Goal: Information Seeking & Learning: Find specific fact

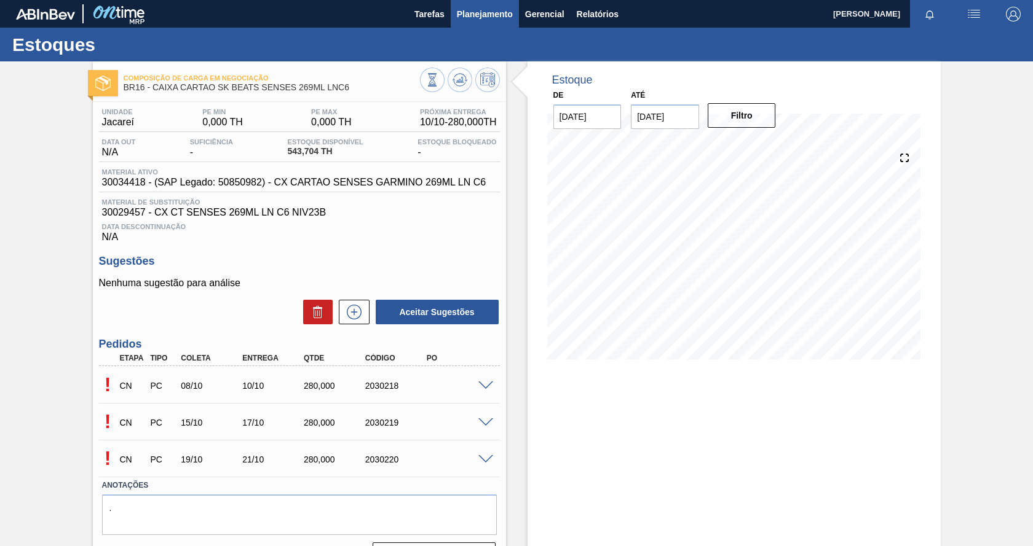
click at [472, 14] on span "Planejamento" at bounding box center [485, 14] width 56 height 15
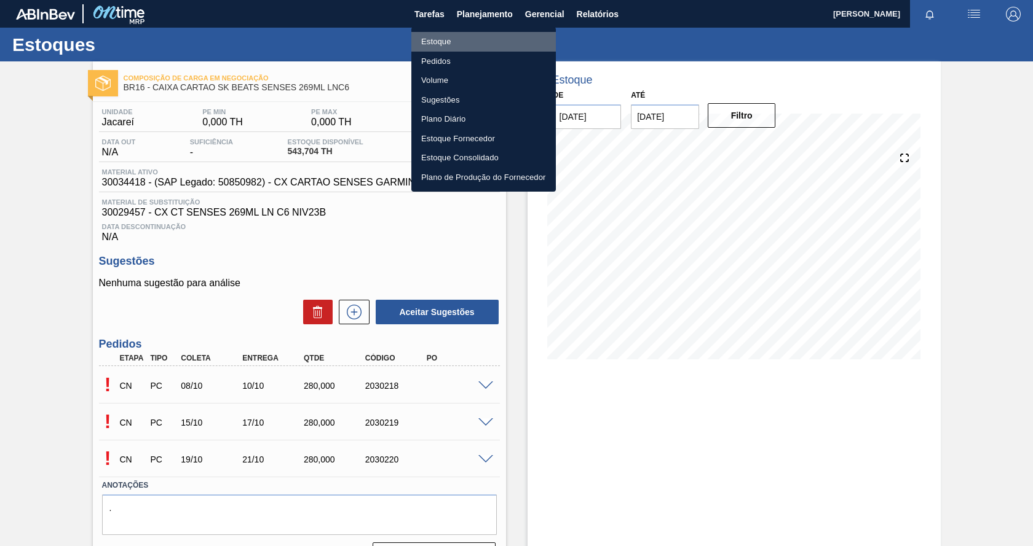
click at [441, 39] on li "Estoque" at bounding box center [483, 42] width 144 height 20
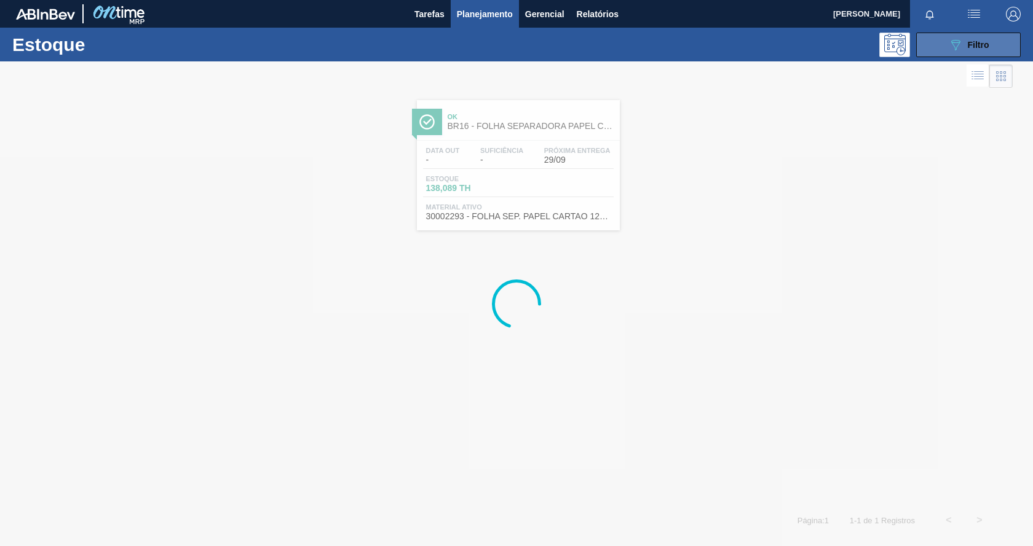
click at [978, 48] on span "Filtro" at bounding box center [979, 45] width 22 height 10
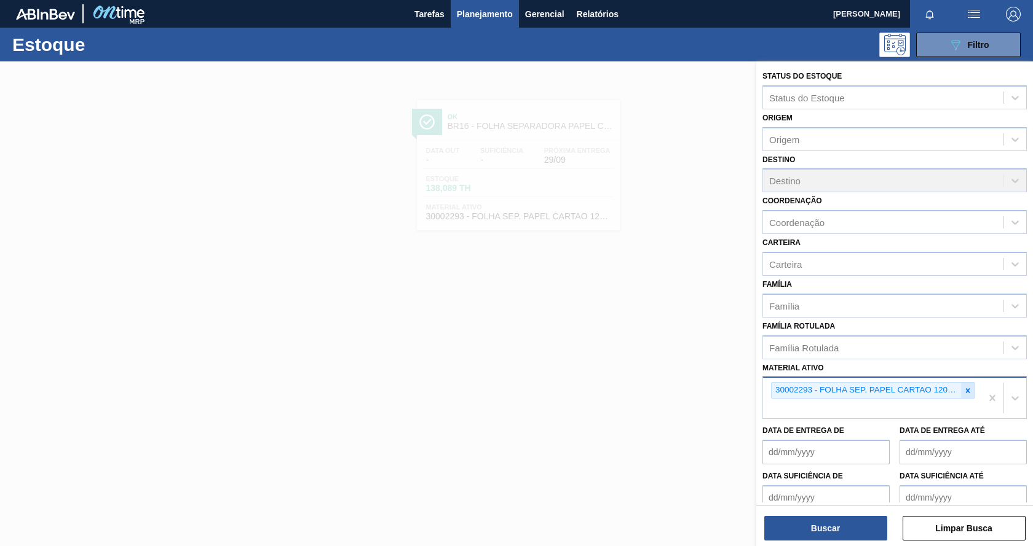
click at [964, 390] on icon at bounding box center [967, 391] width 9 height 9
paste ativo "30017830"
type ativo "30017830"
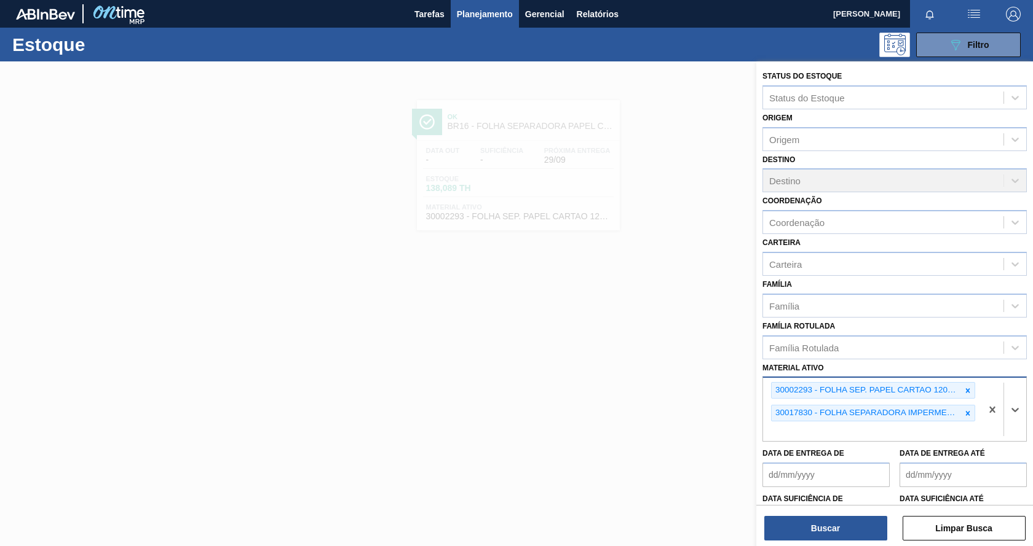
click at [966, 389] on icon at bounding box center [967, 391] width 9 height 9
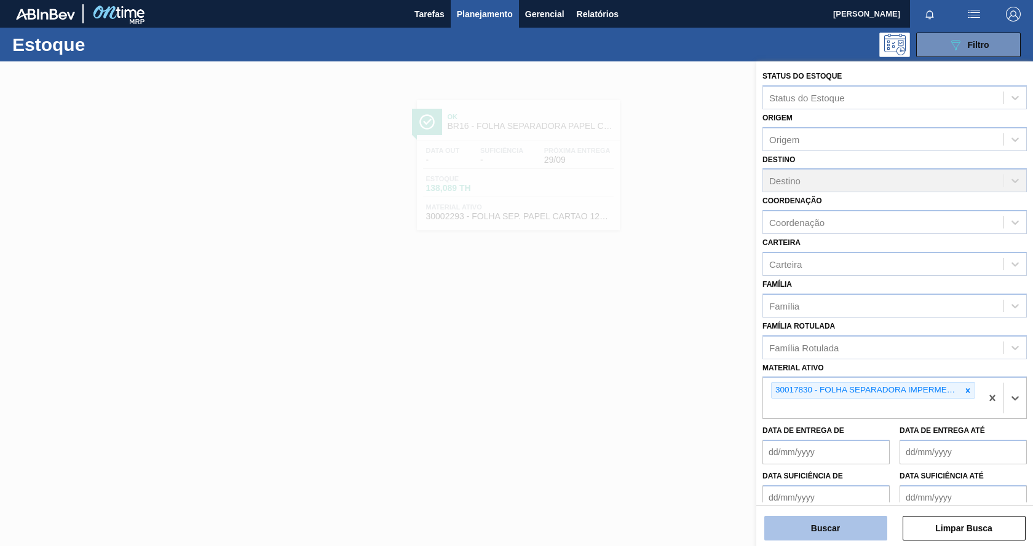
click at [857, 538] on button "Buscar" at bounding box center [825, 528] width 123 height 25
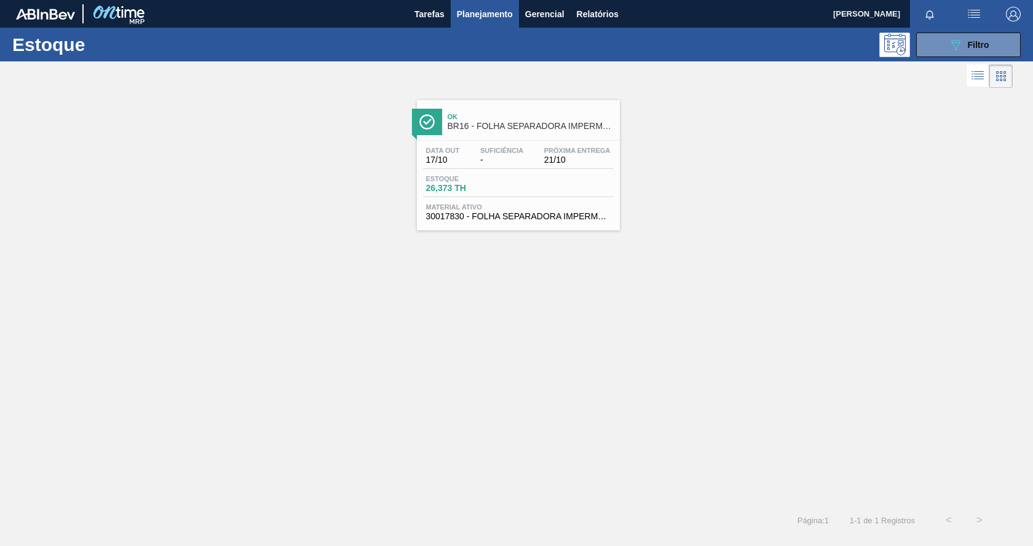
click at [593, 175] on div "Estoque 26,373 TH" at bounding box center [518, 186] width 191 height 22
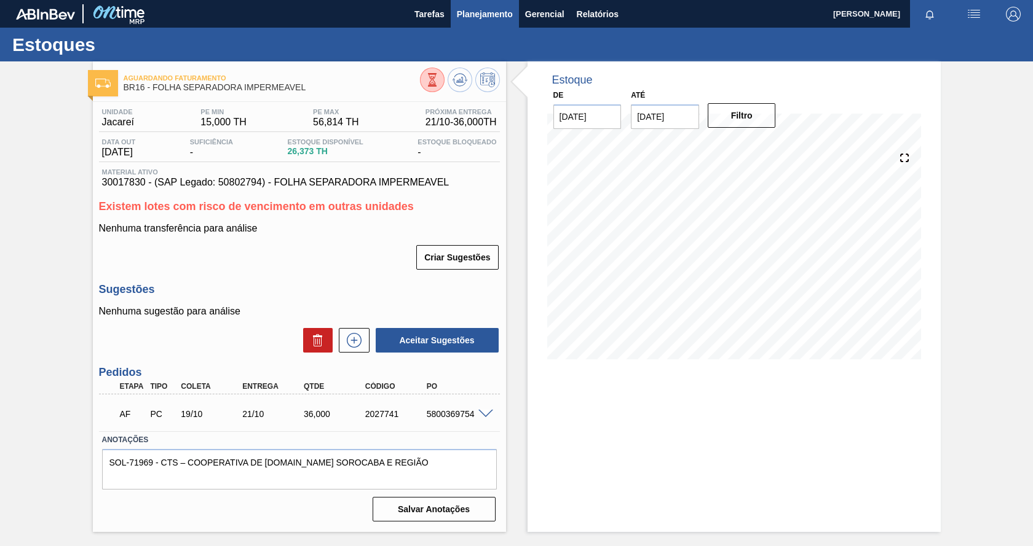
click at [486, 14] on span "Planejamento" at bounding box center [485, 14] width 56 height 15
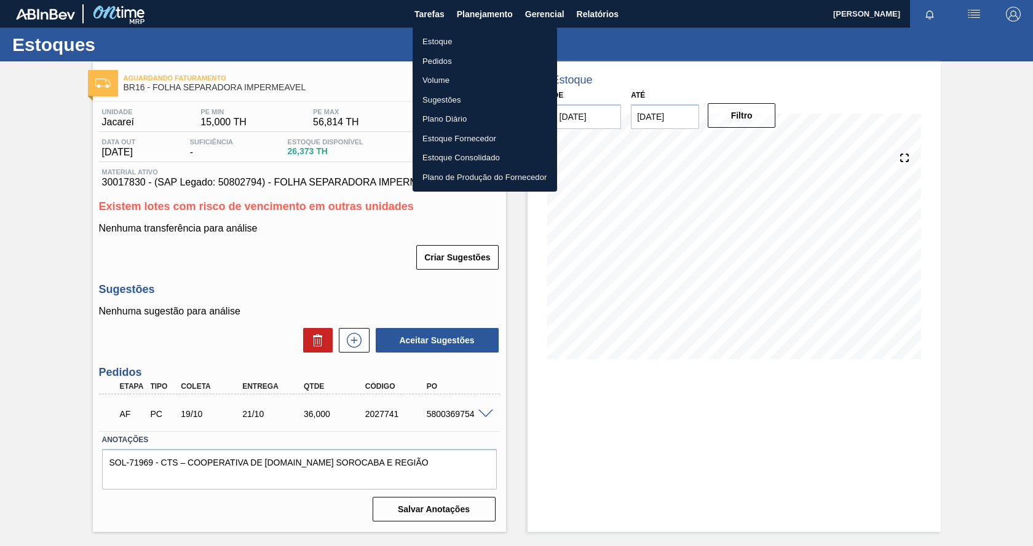
click at [443, 42] on li "Estoque" at bounding box center [484, 42] width 144 height 20
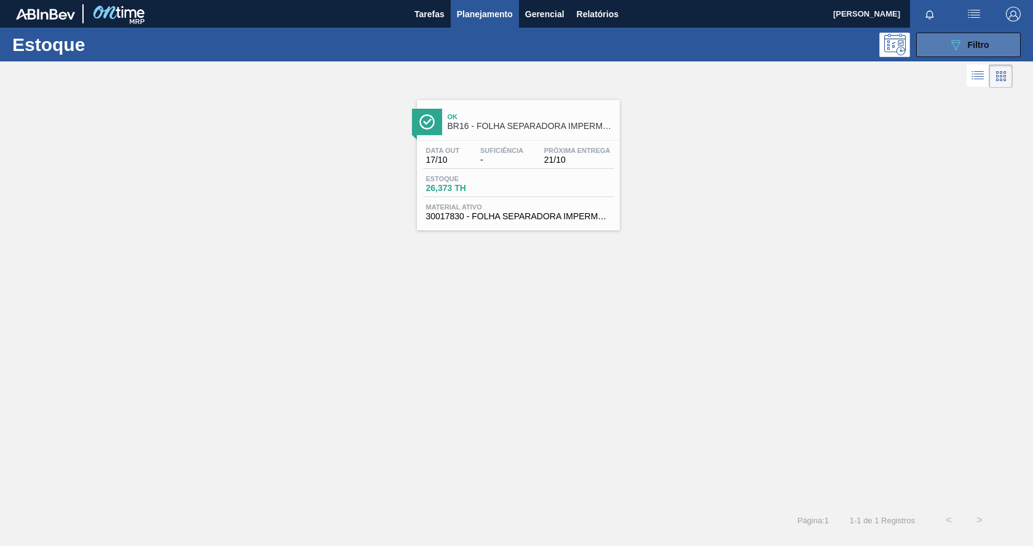
click at [961, 45] on icon "089F7B8B-B2A5-4AFE-B5C0-19BA573D28AC" at bounding box center [955, 44] width 15 height 15
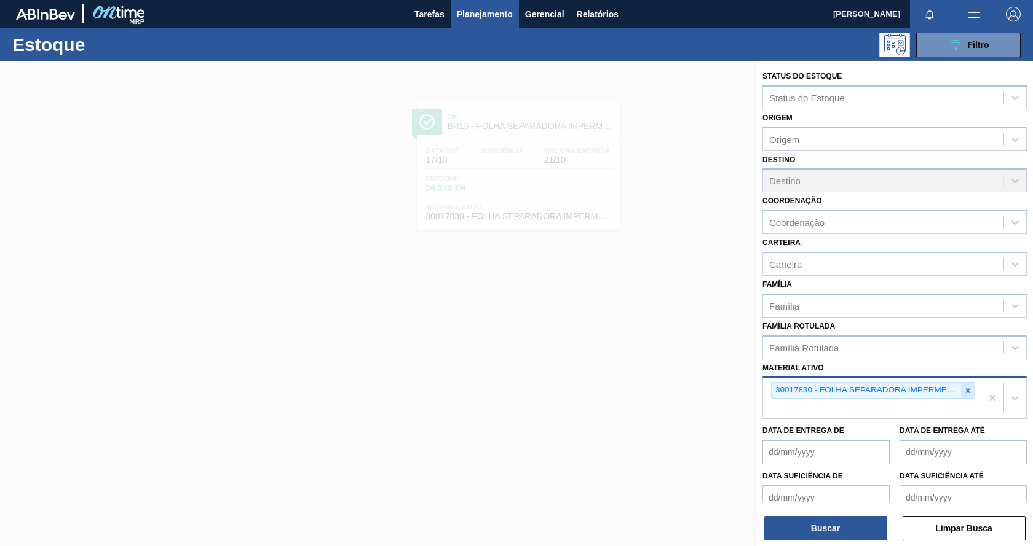
click at [966, 392] on icon at bounding box center [968, 391] width 4 height 4
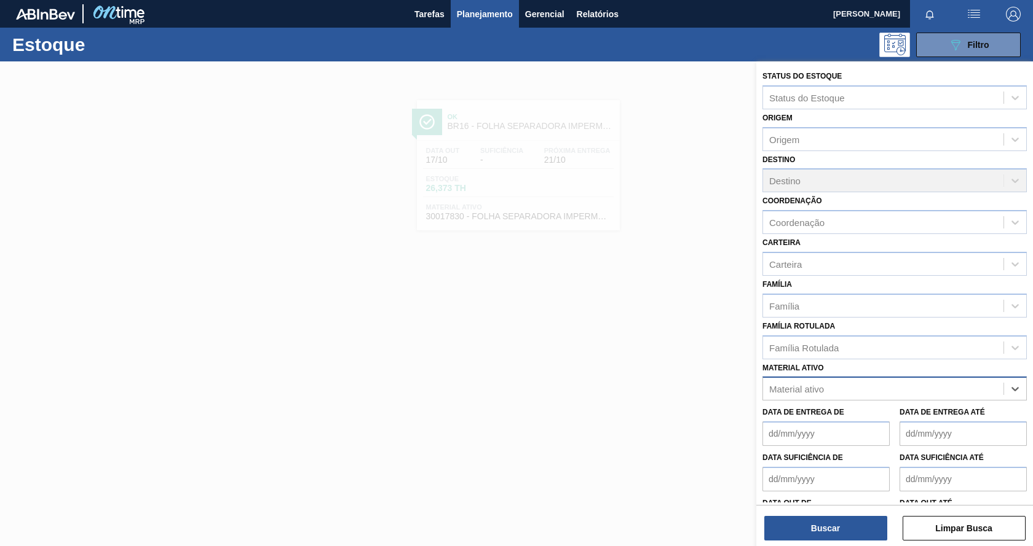
click at [930, 387] on div "Material ativo" at bounding box center [883, 390] width 240 height 18
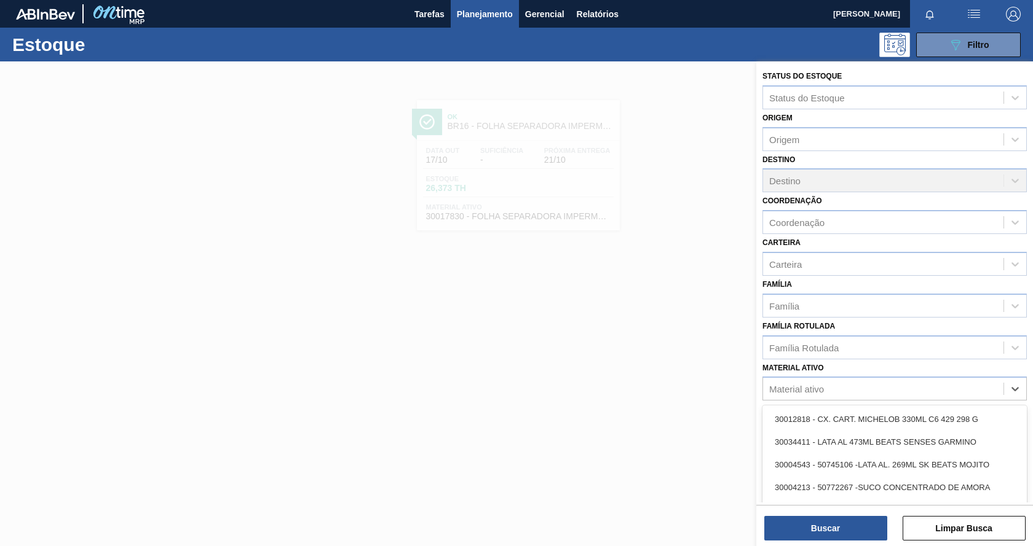
paste ativo "30003188"
type ativo "30003188"
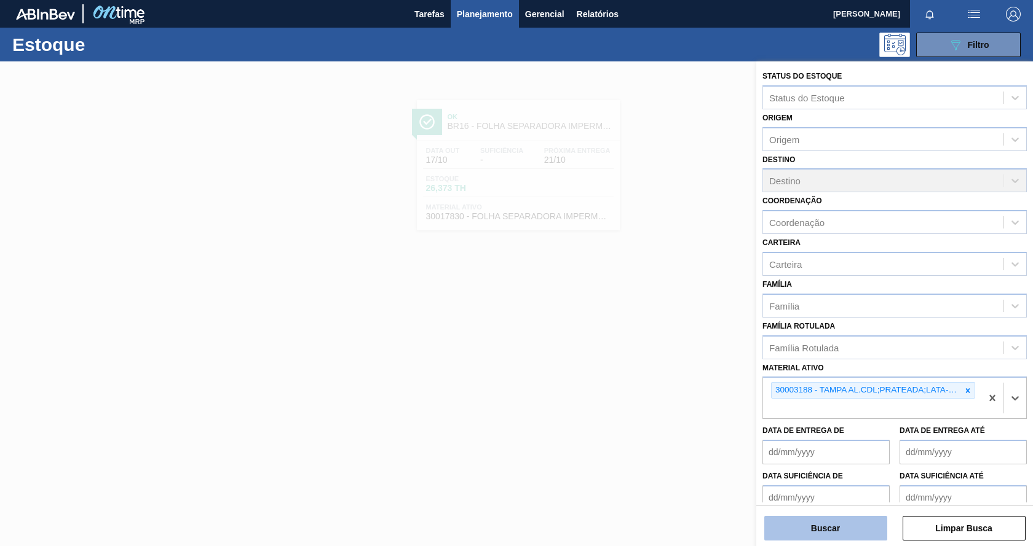
click at [842, 529] on button "Buscar" at bounding box center [825, 528] width 123 height 25
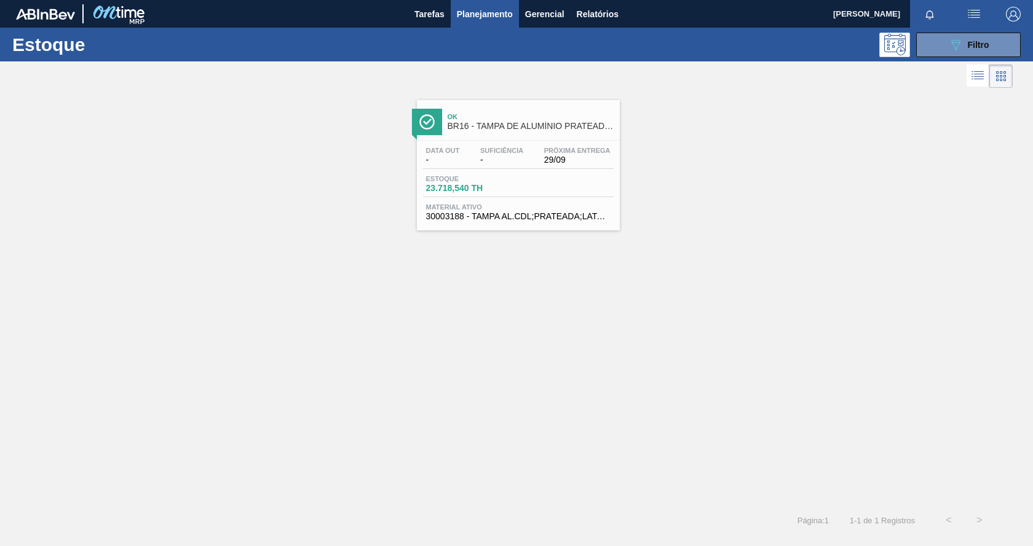
click at [577, 160] on span "29/09" at bounding box center [577, 160] width 66 height 9
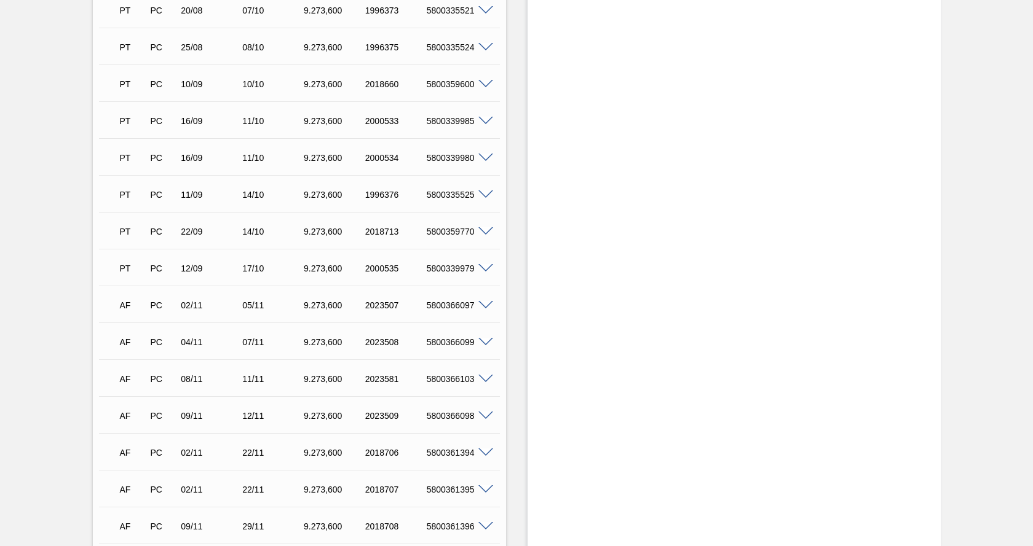
scroll to position [136, 0]
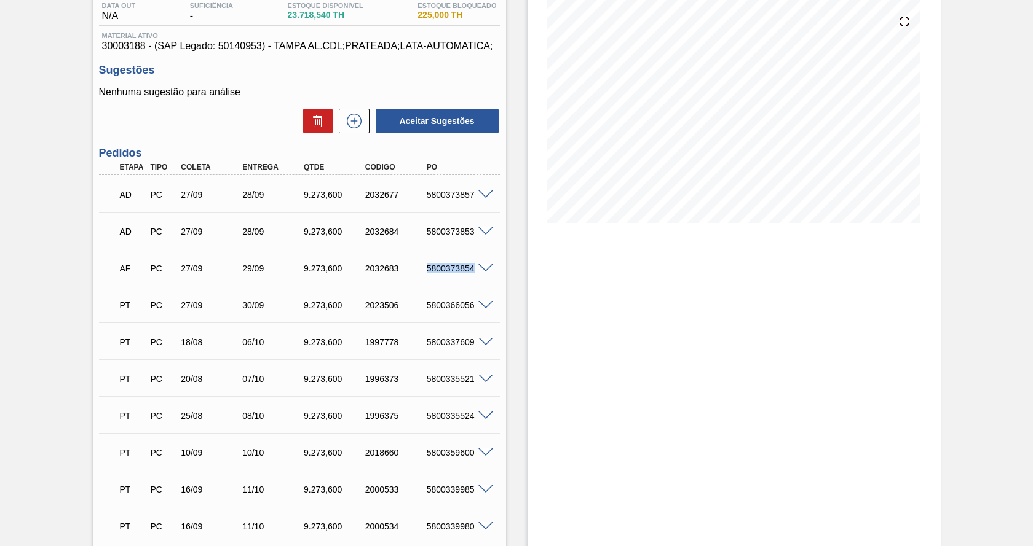
drag, startPoint x: 427, startPoint y: 273, endPoint x: 472, endPoint y: 270, distance: 45.6
click at [472, 270] on div "5800373854" at bounding box center [458, 269] width 68 height 10
copy div "5800373854"
drag, startPoint x: 427, startPoint y: 306, endPoint x: 473, endPoint y: 303, distance: 45.6
click at [473, 303] on div "5800366056" at bounding box center [458, 306] width 68 height 10
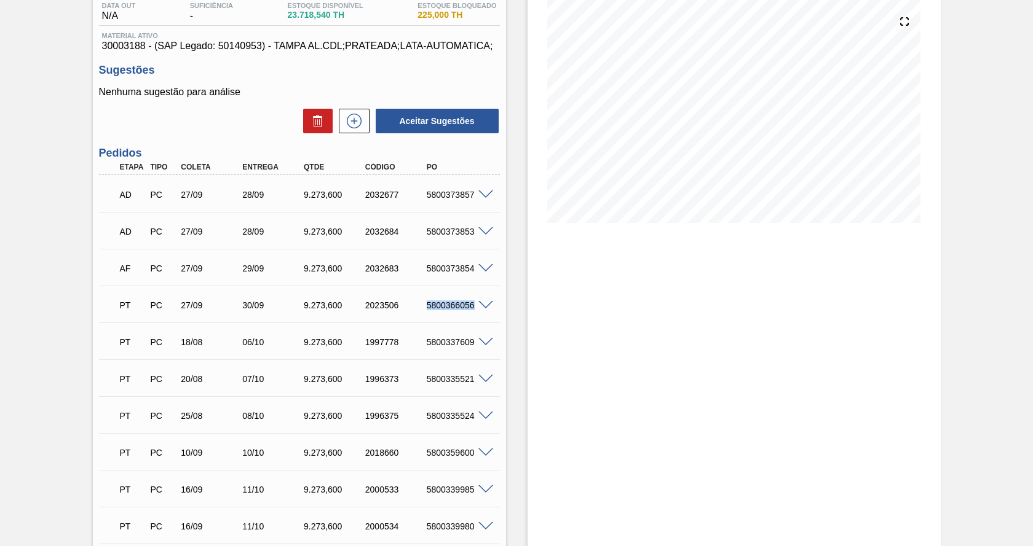
copy div "5800366056"
drag, startPoint x: 426, startPoint y: 268, endPoint x: 476, endPoint y: 261, distance: 50.9
click at [476, 261] on div "AF PC 27/09 29/09 9.273,[PHONE_NUMBER] 5800373854" at bounding box center [296, 267] width 368 height 25
copy div "5800373854"
drag, startPoint x: 425, startPoint y: 232, endPoint x: 476, endPoint y: 231, distance: 51.0
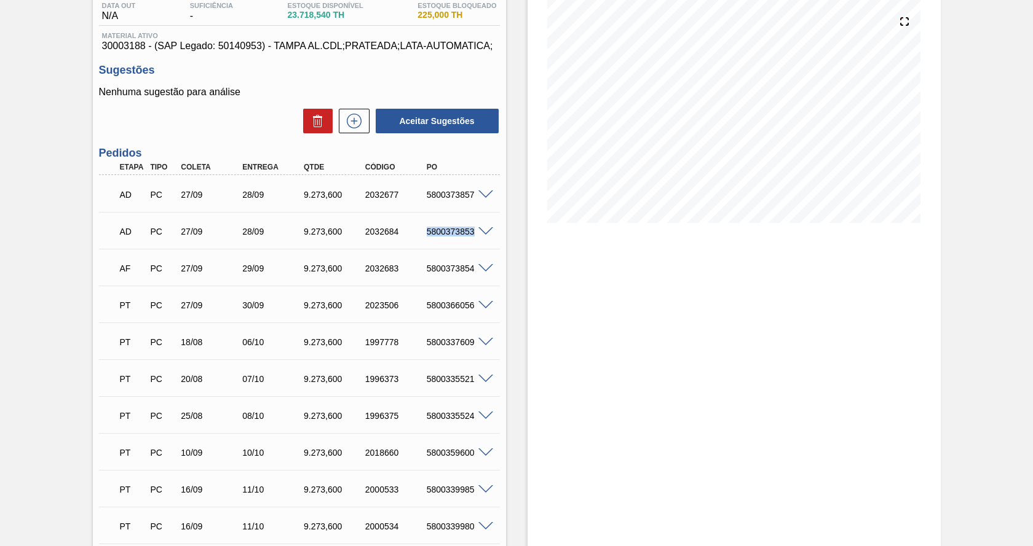
click at [476, 231] on div "AD PC 27/09 28/09 9.273,[PHONE_NUMBER] 5800373853" at bounding box center [299, 230] width 401 height 31
copy div "5800373853"
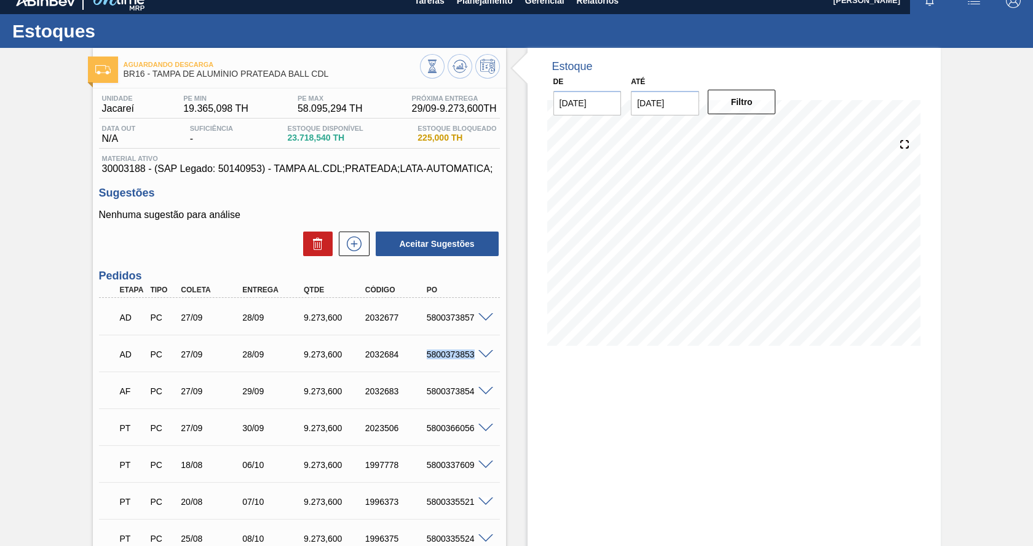
scroll to position [0, 0]
